Goal: Transaction & Acquisition: Purchase product/service

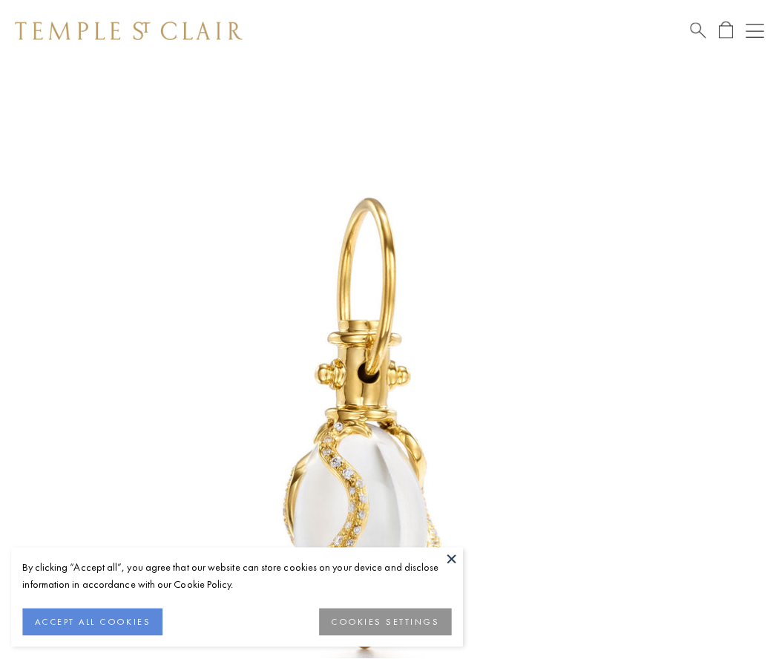
scroll to position [19, 0]
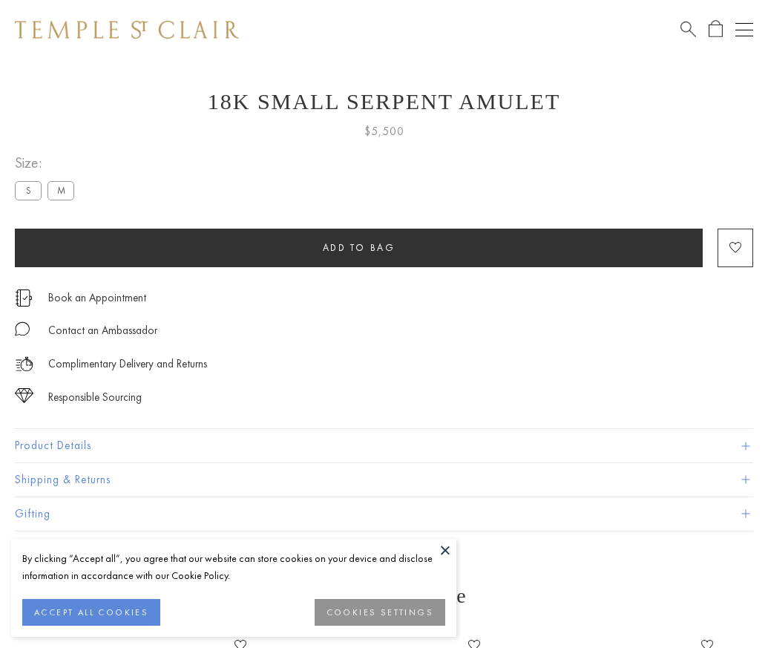
click at [358, 247] on span "Add to bag" at bounding box center [359, 247] width 73 height 13
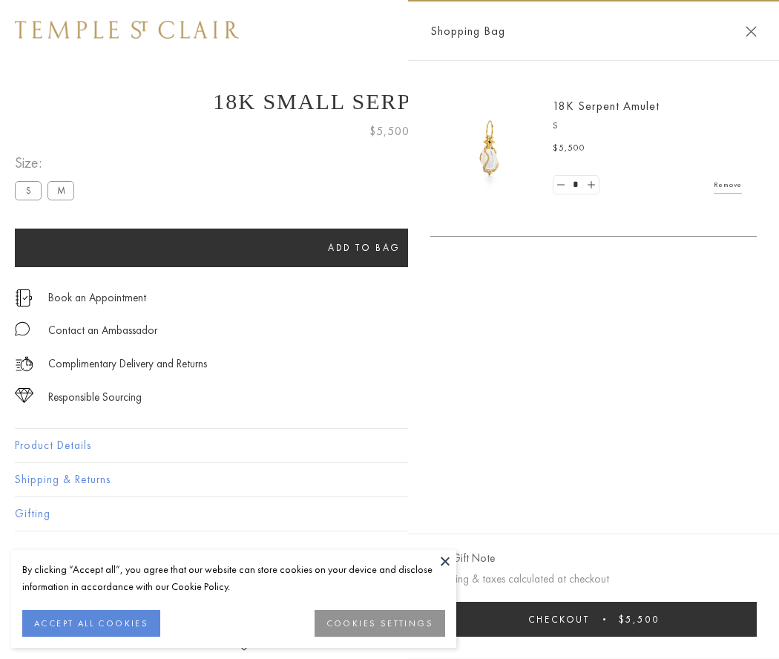
click at [593, 619] on button "Checkout $5,500" at bounding box center [593, 619] width 326 height 35
